Goal: Find contact information: Find contact information

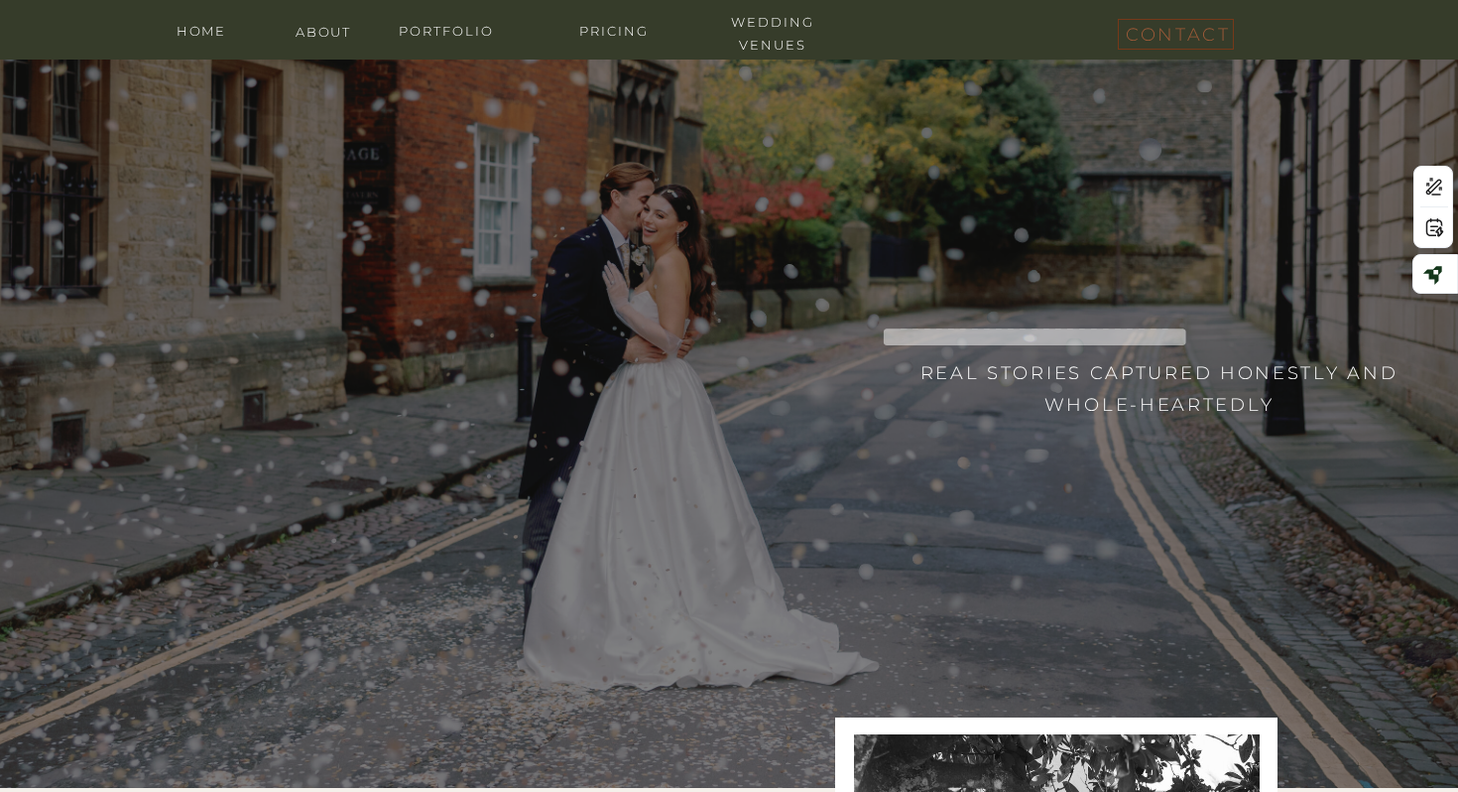
scroll to position [25, 0]
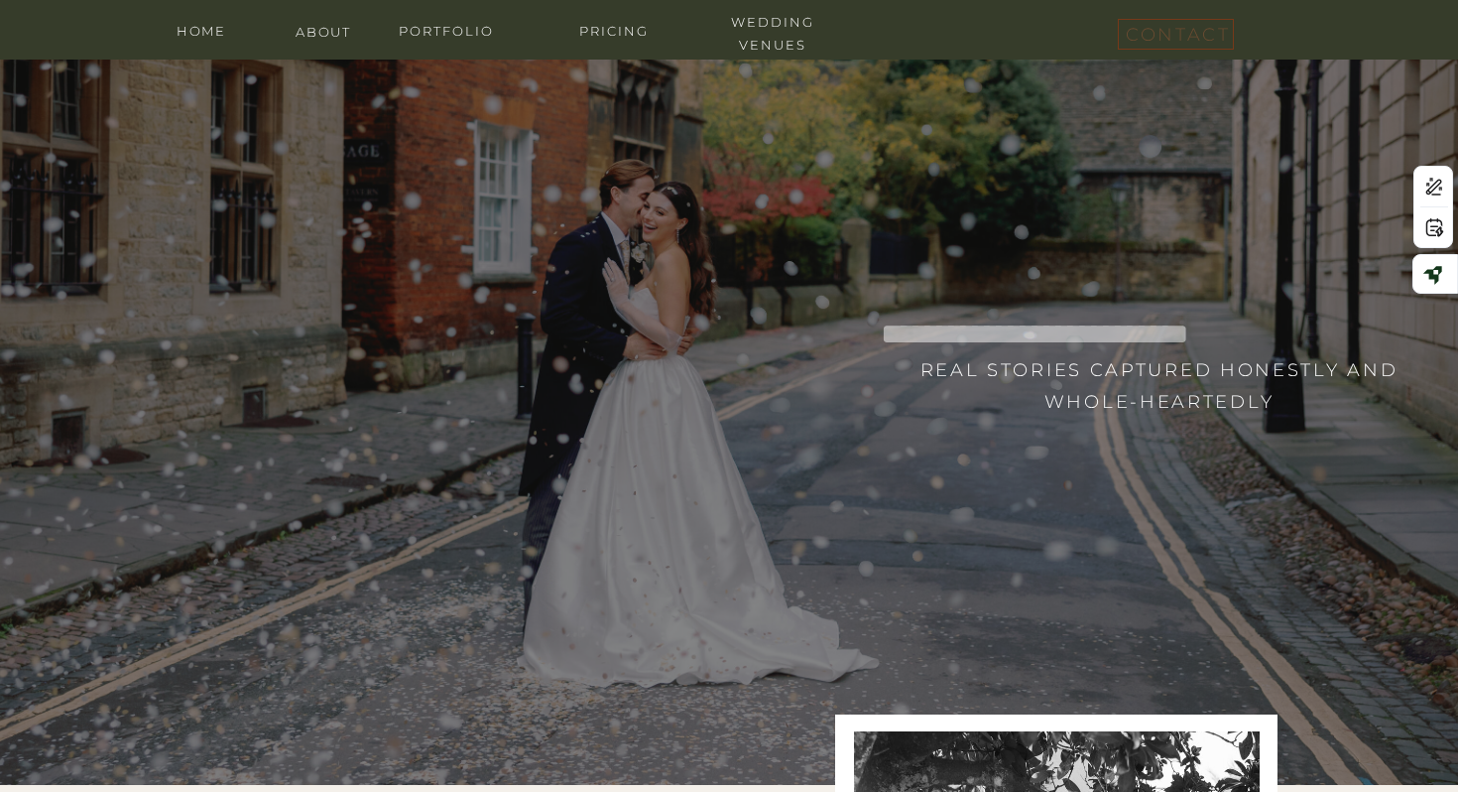
click at [1165, 35] on nav "contact" at bounding box center [1175, 30] width 99 height 23
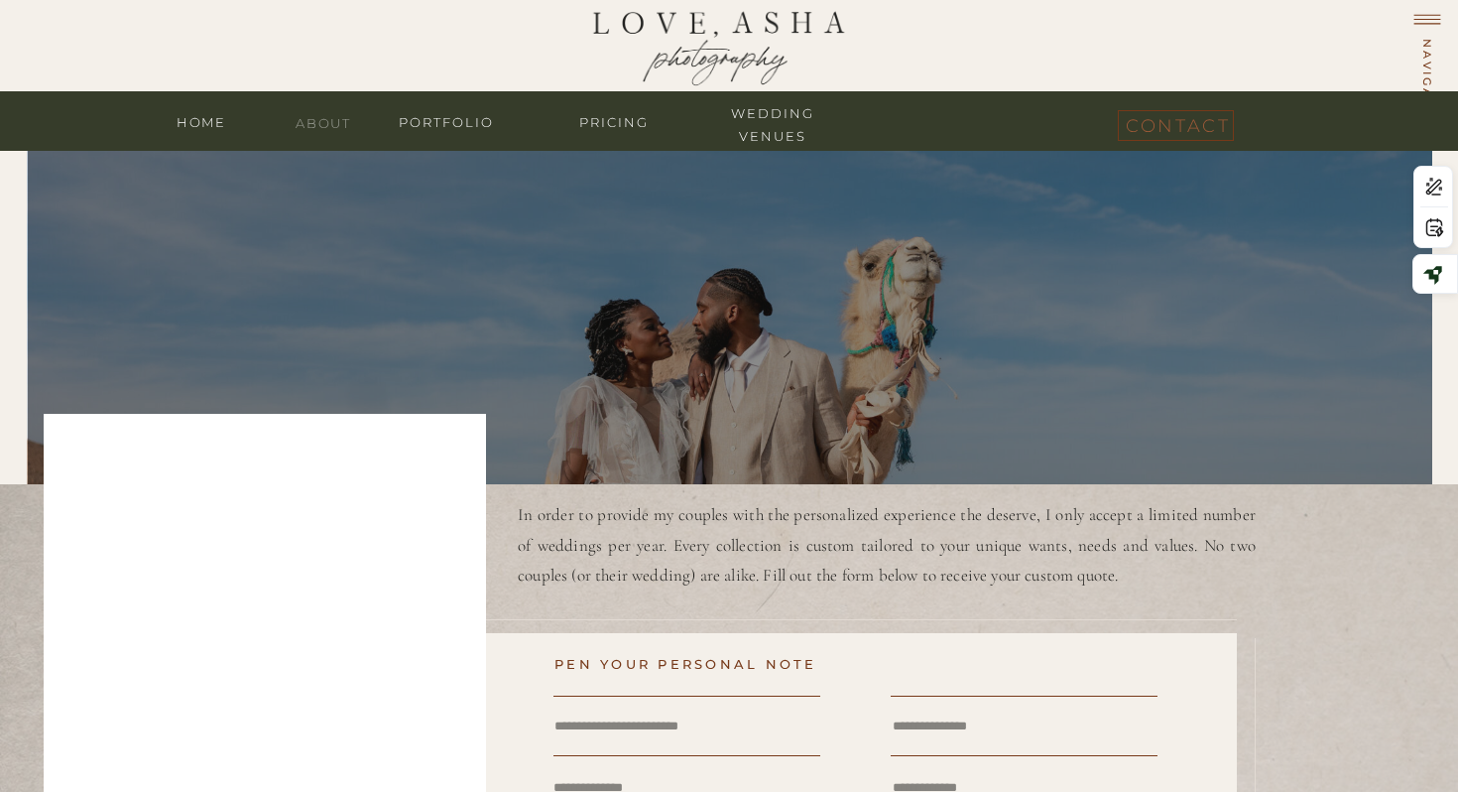
click at [328, 119] on nav "about" at bounding box center [323, 121] width 79 height 19
